Goal: Information Seeking & Learning: Learn about a topic

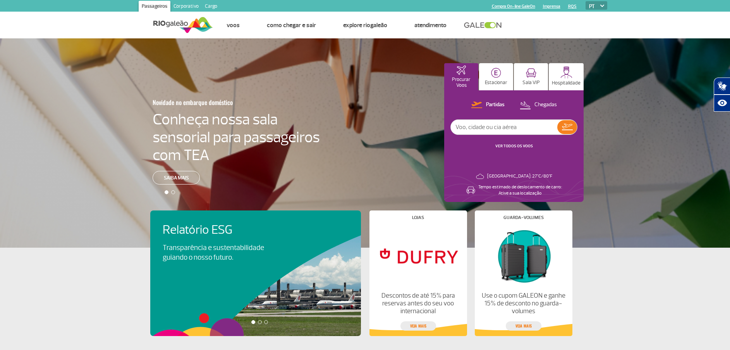
click at [189, 5] on link "Corporativo" at bounding box center [185, 7] width 31 height 12
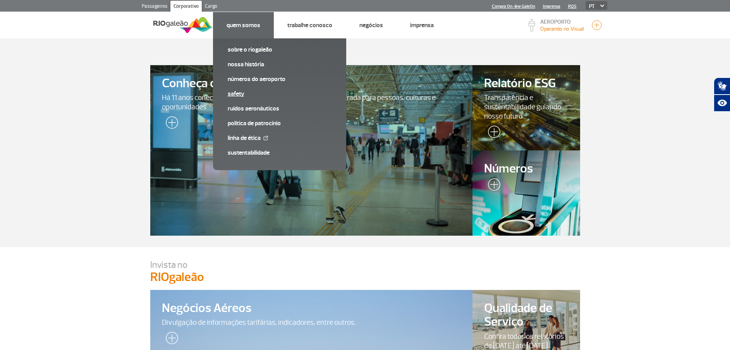
click at [243, 94] on link "SAFETY" at bounding box center [280, 94] width 104 height 9
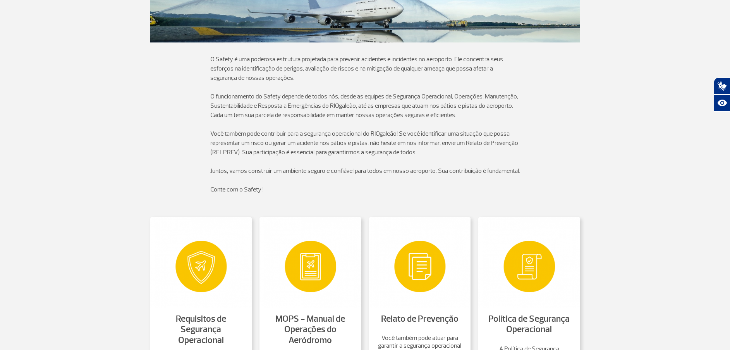
scroll to position [116, 0]
